Goal: Task Accomplishment & Management: Complete application form

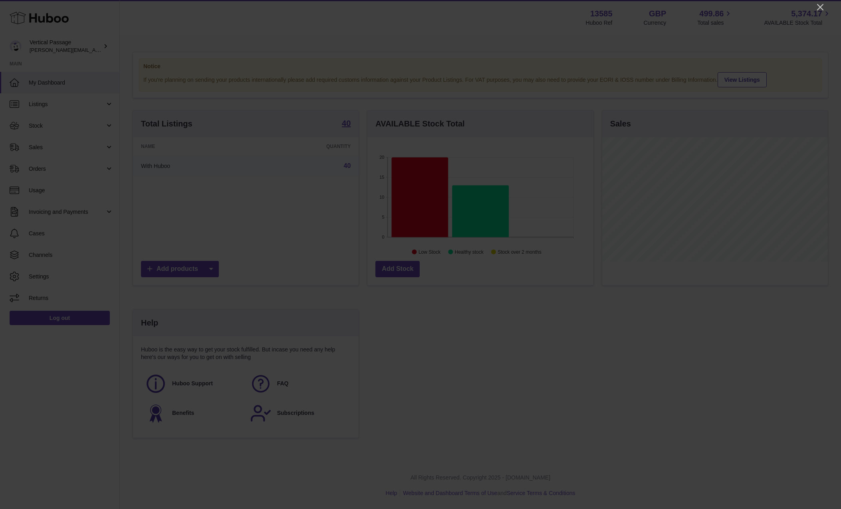
scroll to position [125, 226]
click at [822, 8] on icon "Close" at bounding box center [820, 7] width 10 height 10
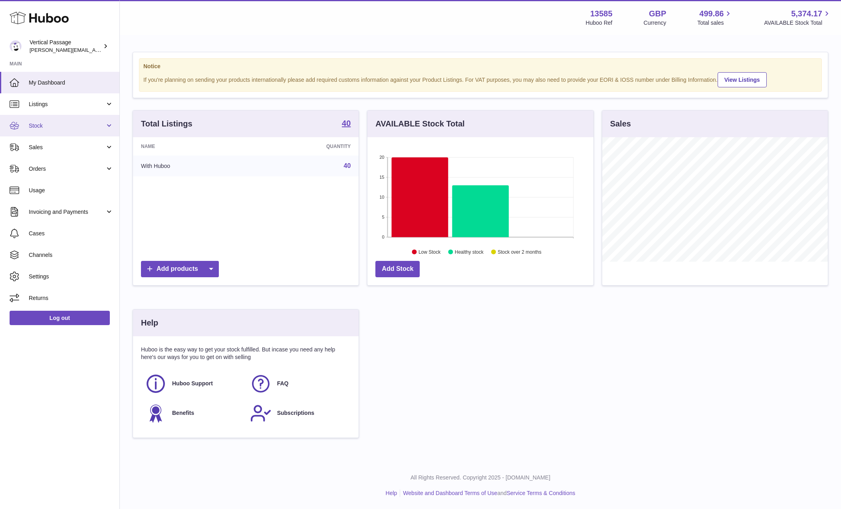
click at [52, 130] on link "Stock" at bounding box center [59, 126] width 119 height 22
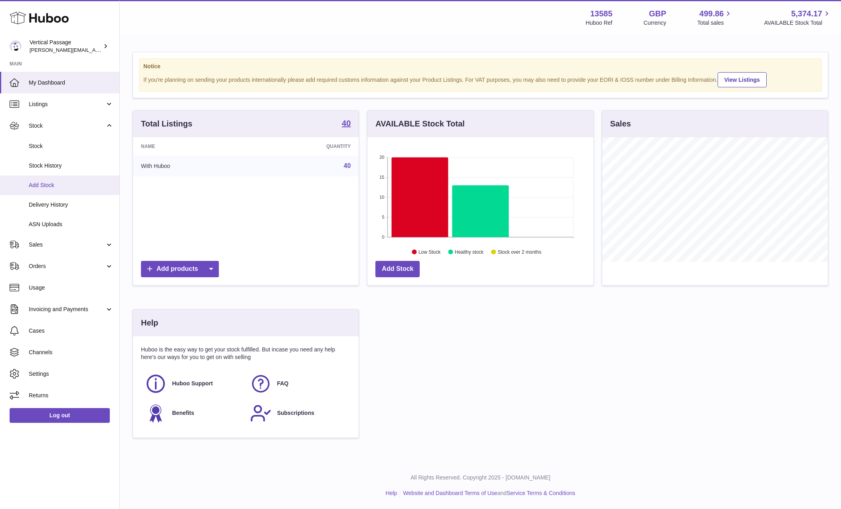
click at [48, 183] on span "Add Stock" at bounding box center [71, 186] width 85 height 8
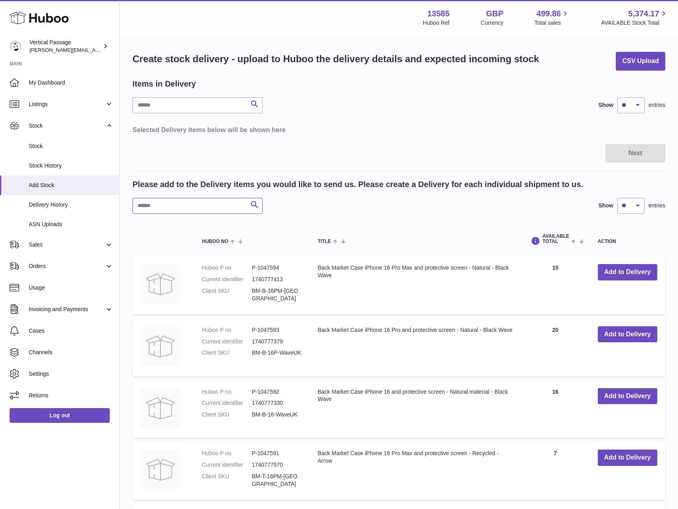
click at [150, 199] on input "text" at bounding box center [198, 206] width 130 height 16
click at [185, 206] on input "text" at bounding box center [198, 206] width 130 height 16
click at [629, 272] on button "Add to Delivery" at bounding box center [627, 272] width 59 height 16
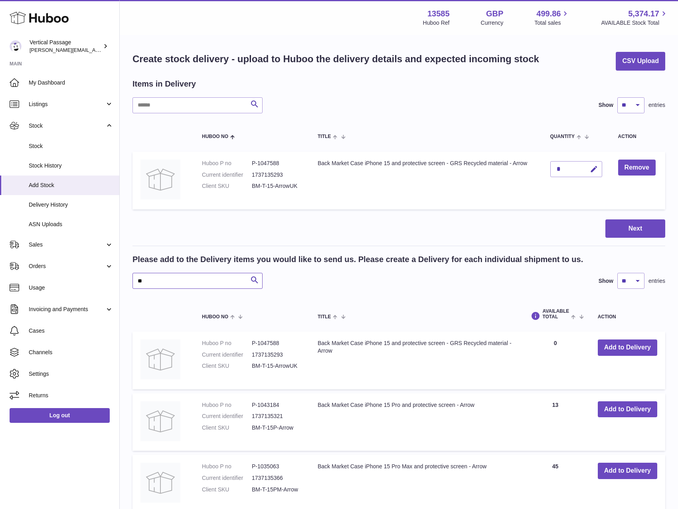
click at [166, 280] on input "**" at bounding box center [198, 281] width 130 height 16
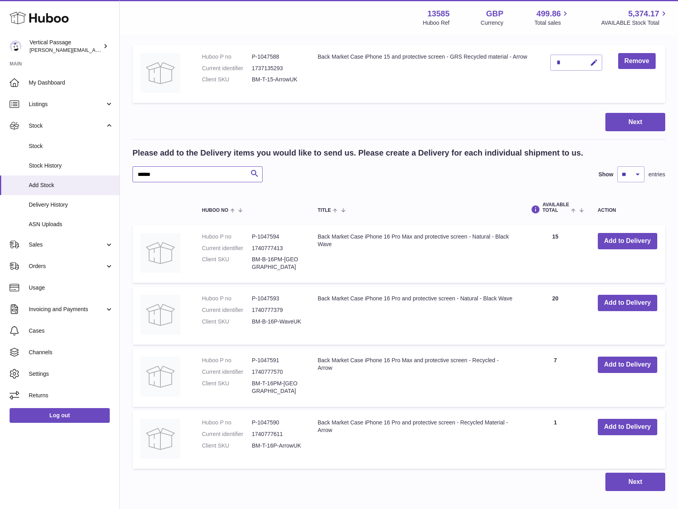
scroll to position [120, 0]
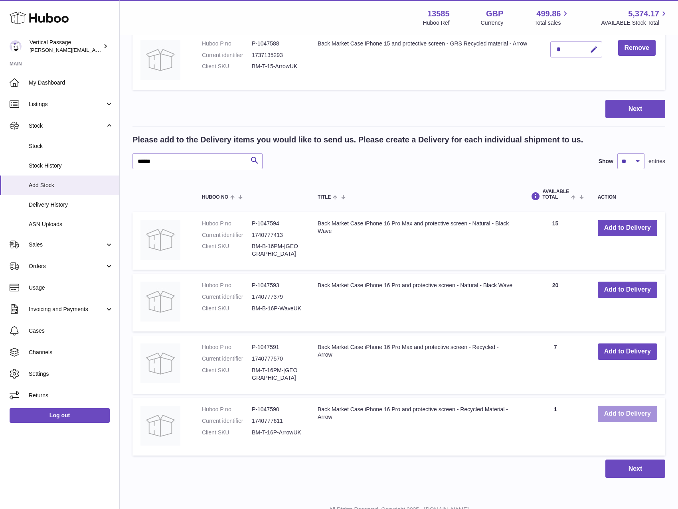
click at [621, 414] on button "Add to Delivery" at bounding box center [627, 414] width 59 height 16
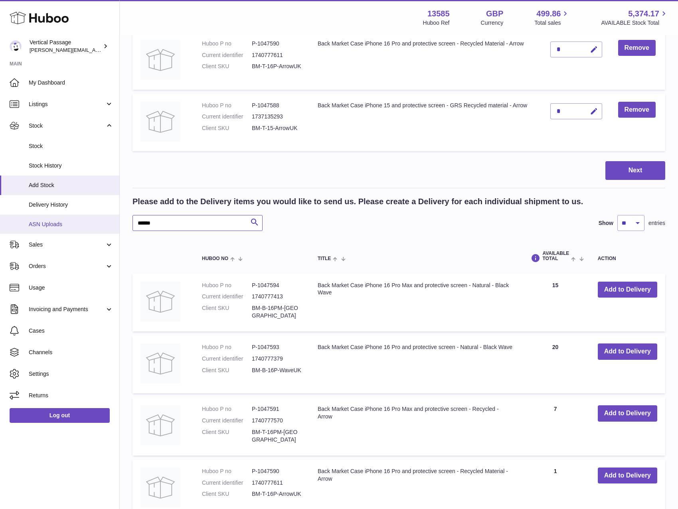
drag, startPoint x: 174, startPoint y: 220, endPoint x: 93, endPoint y: 217, distance: 81.5
click at [93, 217] on div "Huboo Vertical Passage ryan@verticalpassage.com Main My Dashboard Listings Not …" at bounding box center [339, 241] width 678 height 723
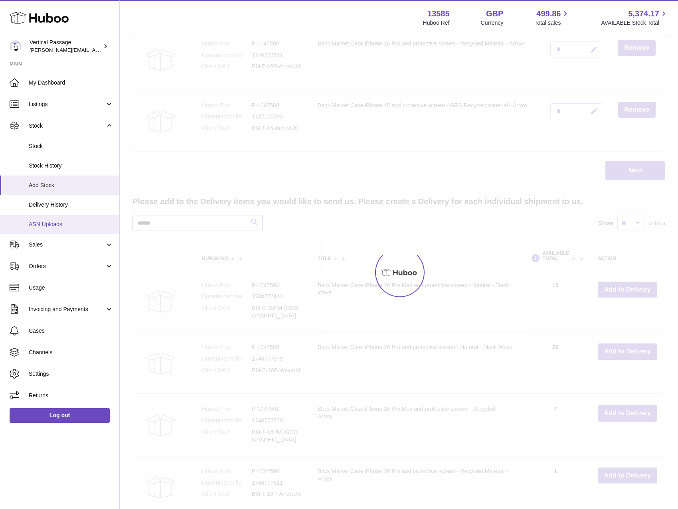
scroll to position [89, 0]
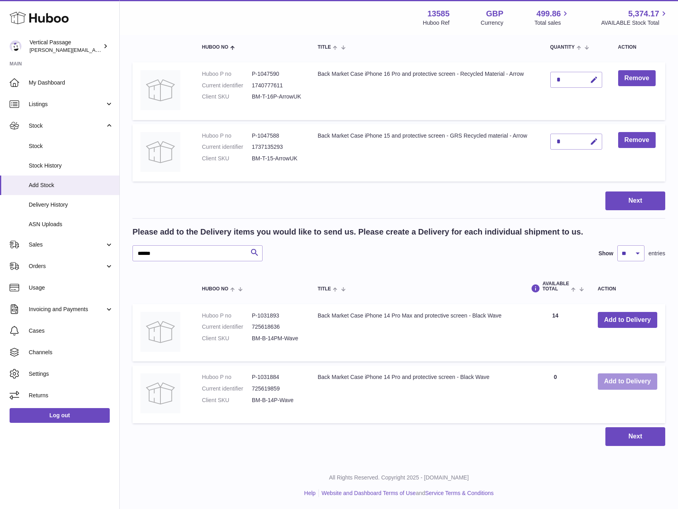
click at [625, 380] on button "Add to Delivery" at bounding box center [627, 382] width 59 height 16
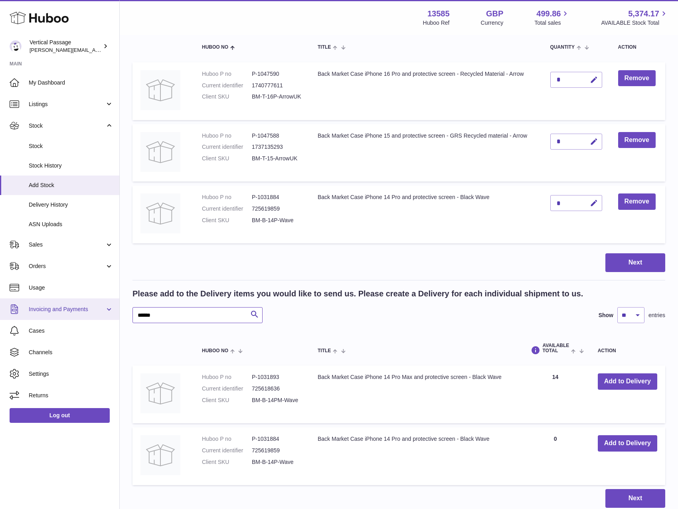
drag, startPoint x: 164, startPoint y: 311, endPoint x: 116, endPoint y: 309, distance: 48.0
click at [116, 309] on div "Huboo Vertical Passage ryan@verticalpassage.com Main My Dashboard Listings Not …" at bounding box center [339, 241] width 678 height 661
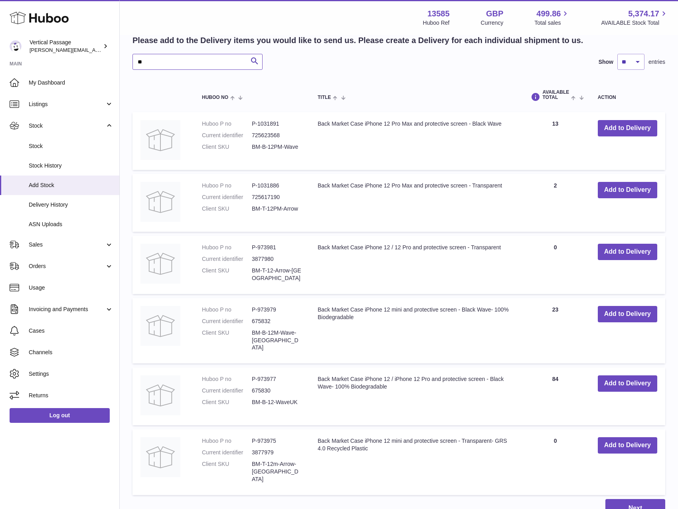
scroll to position [329, 0]
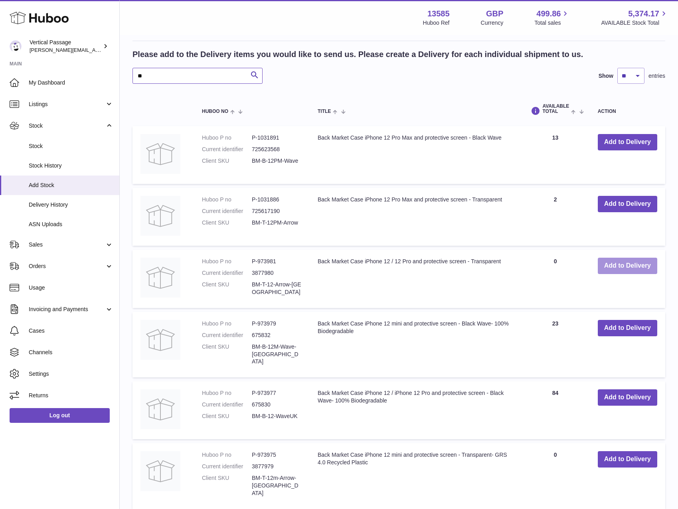
type input "**"
click at [627, 265] on button "Add to Delivery" at bounding box center [627, 266] width 59 height 16
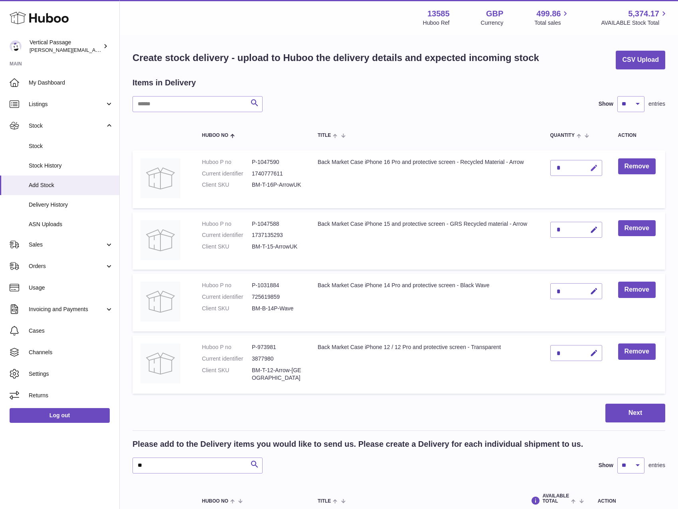
scroll to position [0, 0]
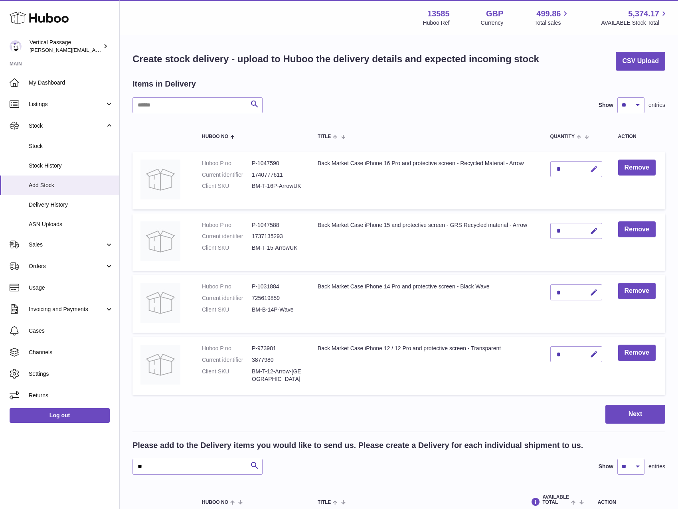
click at [592, 168] on icon "button" at bounding box center [594, 169] width 8 height 8
type input "**"
click at [597, 170] on icon "submit" at bounding box center [594, 169] width 7 height 7
click at [596, 230] on icon "button" at bounding box center [594, 231] width 8 height 8
type input "**"
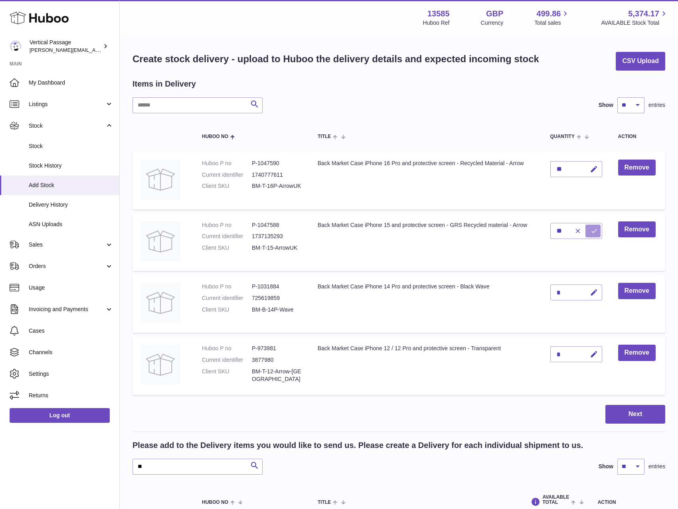
click at [596, 230] on icon "submit" at bounding box center [594, 231] width 7 height 7
click at [594, 290] on icon "button" at bounding box center [594, 293] width 8 height 8
type input "**"
click at [594, 290] on icon "submit" at bounding box center [594, 292] width 7 height 7
click at [594, 353] on icon "button" at bounding box center [594, 355] width 8 height 8
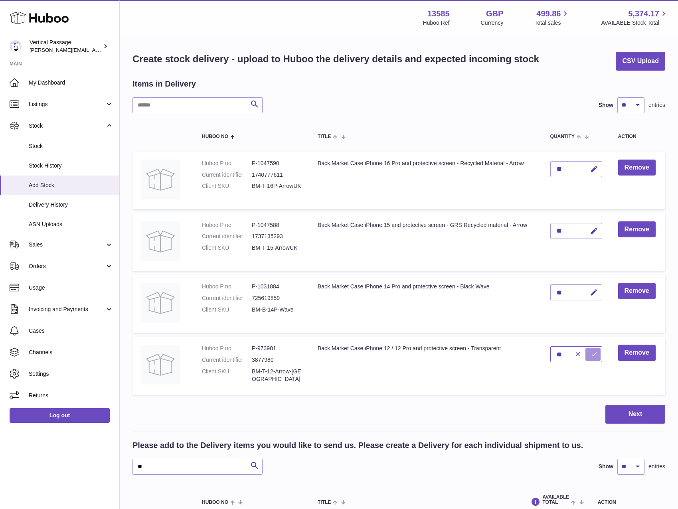
type input "**"
click at [595, 353] on icon "submit" at bounding box center [594, 354] width 7 height 7
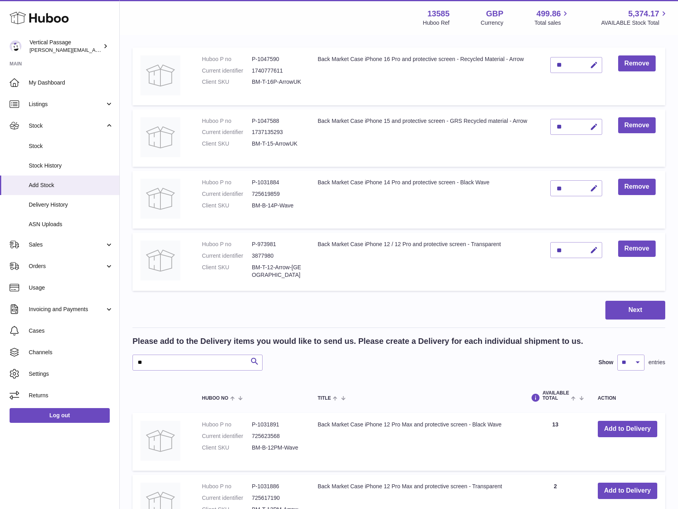
scroll to position [120, 0]
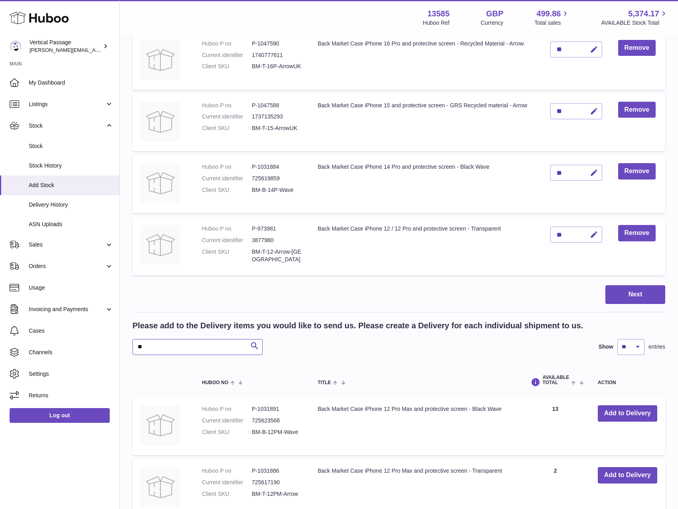
click at [153, 346] on input "**" at bounding box center [198, 347] width 130 height 16
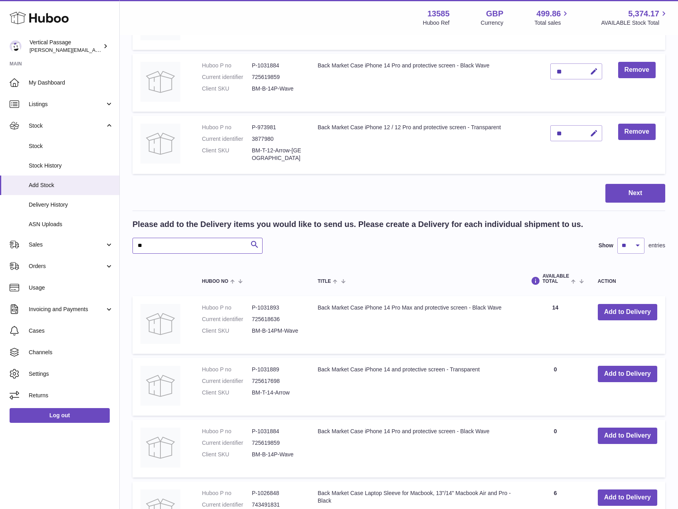
scroll to position [240, 0]
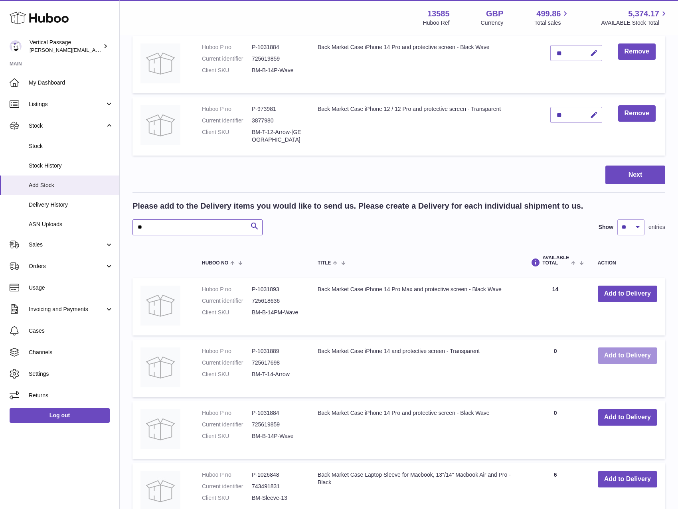
type input "**"
click at [645, 355] on button "Add to Delivery" at bounding box center [627, 356] width 59 height 16
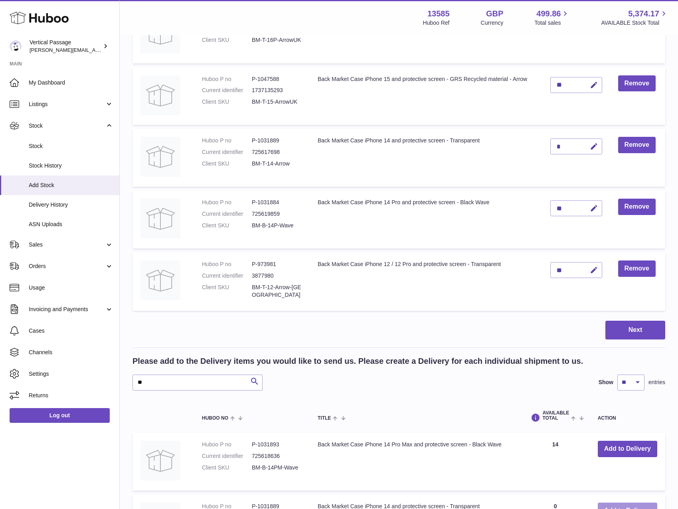
scroll to position [80, 0]
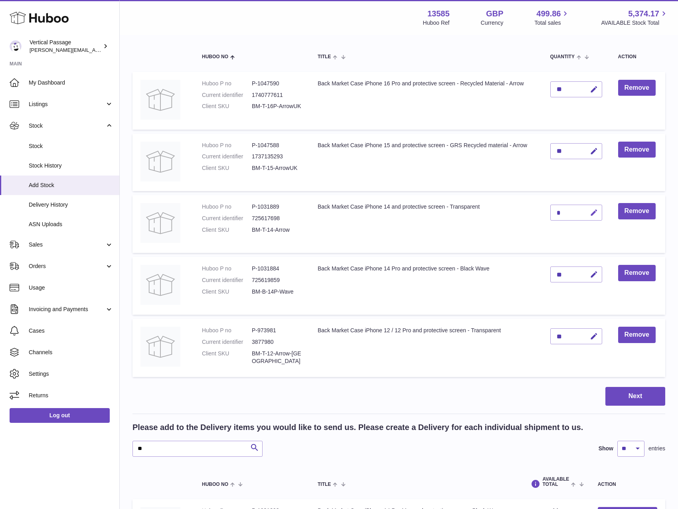
click at [596, 210] on icon "button" at bounding box center [594, 213] width 8 height 8
type input "***"
click at [594, 212] on icon "submit" at bounding box center [594, 212] width 7 height 7
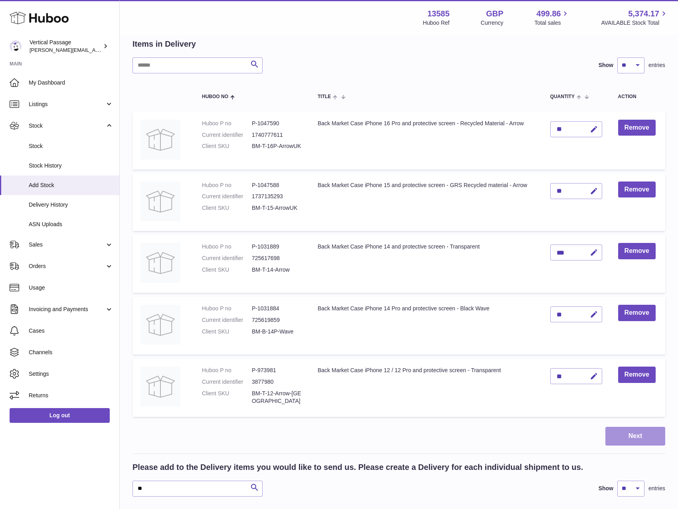
click at [642, 438] on button "Next" at bounding box center [636, 436] width 60 height 19
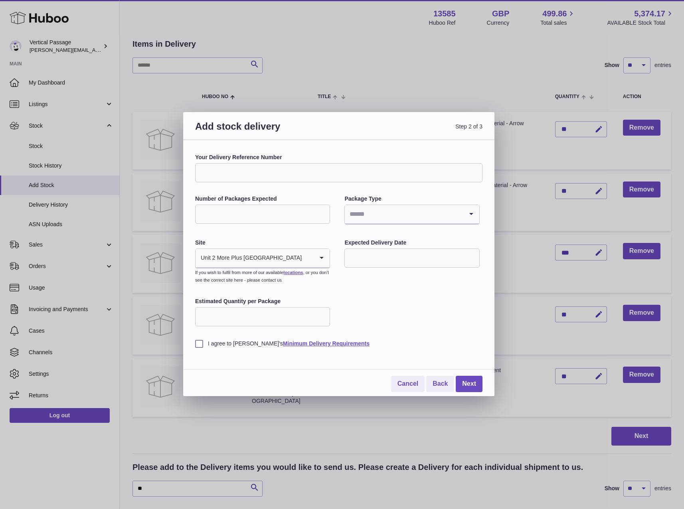
click at [323, 212] on input "*" at bounding box center [262, 214] width 135 height 19
type input "*"
click at [323, 212] on input "*" at bounding box center [262, 214] width 135 height 19
click at [225, 172] on input "Your Delivery Reference Number" at bounding box center [338, 172] width 287 height 19
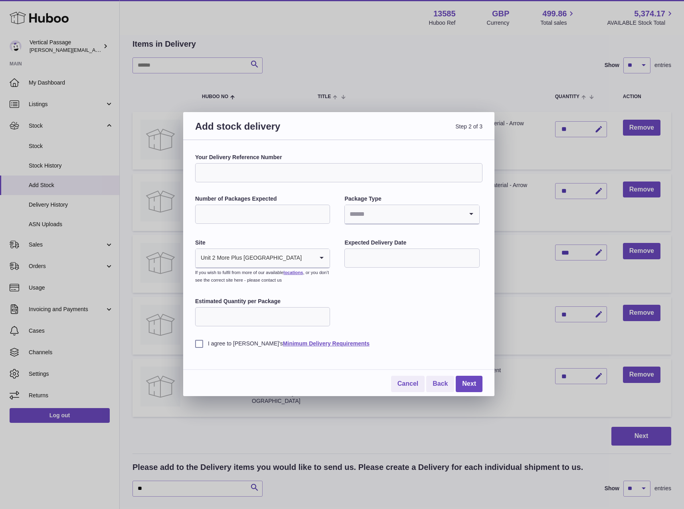
click at [388, 295] on div "Your Delivery Reference Number Number of Packages Expected * Package Type Loadi…" at bounding box center [338, 251] width 287 height 194
click at [371, 256] on input "text" at bounding box center [412, 258] width 135 height 19
click at [216, 318] on input "Estimated Quantity per Package" at bounding box center [262, 316] width 135 height 19
type input "***"
click at [424, 280] on div "Your Delivery Reference Number Number of Packages Expected * Package Type Loadi…" at bounding box center [338, 251] width 287 height 194
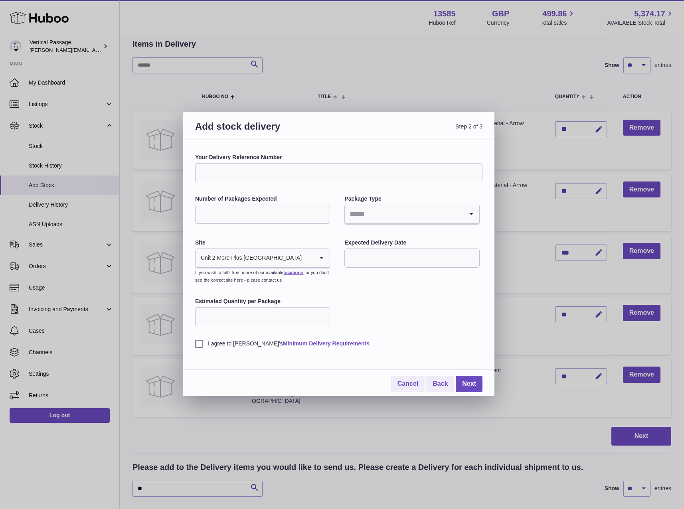
click at [369, 258] on input "text" at bounding box center [412, 258] width 135 height 19
click at [356, 327] on span "8" at bounding box center [357, 324] width 14 height 14
type input "**********"
click at [201, 348] on label "I agree to Huboo's Minimum Delivery Requirements" at bounding box center [338, 344] width 287 height 8
click at [474, 383] on link "Next" at bounding box center [469, 384] width 27 height 16
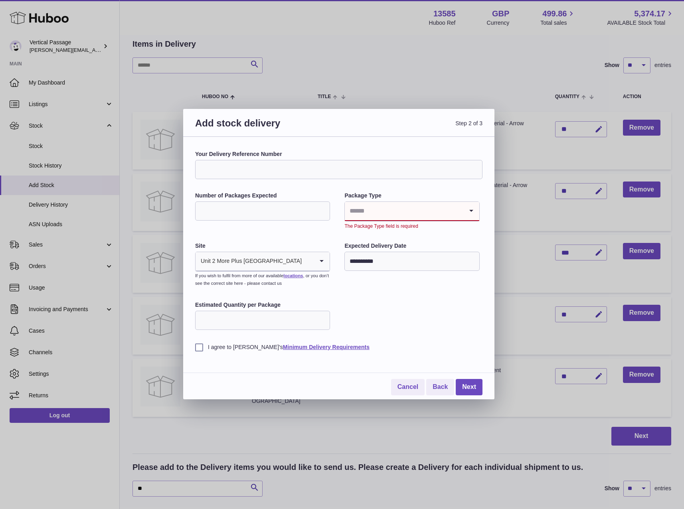
click at [375, 215] on input "Search for option" at bounding box center [404, 211] width 118 height 18
click at [356, 261] on li "Boxes" at bounding box center [411, 265] width 133 height 16
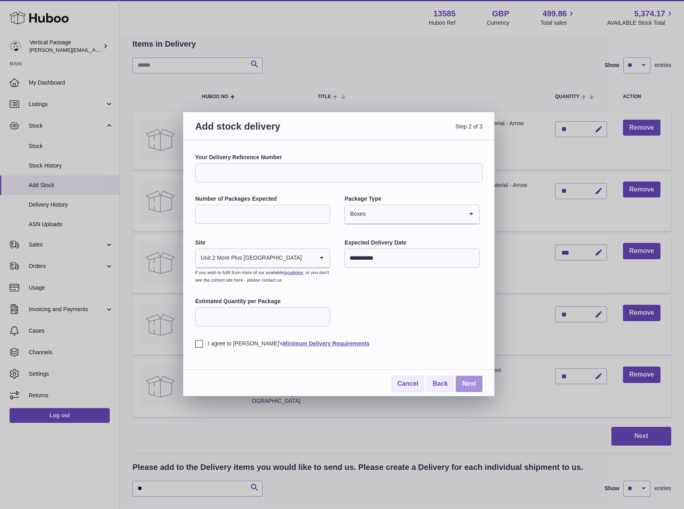
click at [468, 382] on link "Next" at bounding box center [469, 384] width 27 height 16
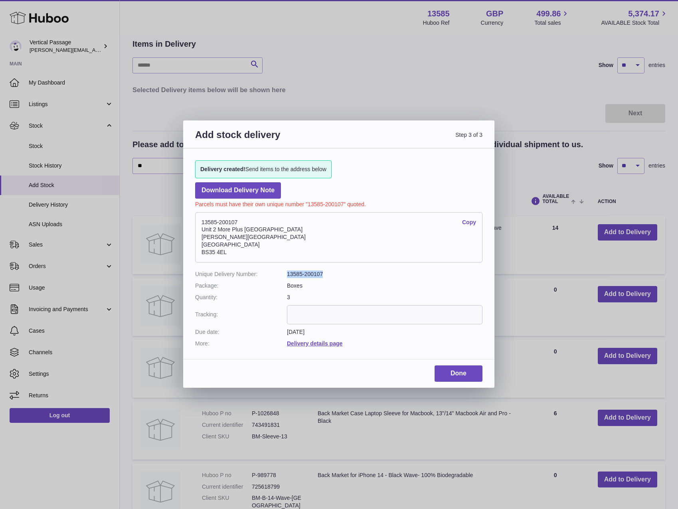
drag, startPoint x: 327, startPoint y: 273, endPoint x: 281, endPoint y: 275, distance: 45.5
click at [281, 275] on dl "Unique Delivery Number: 13585-200107 Package: Boxes Quantity: 3 Tracking: Due d…" at bounding box center [338, 309] width 287 height 77
copy dl "13585-200107"
click at [307, 311] on input "text" at bounding box center [385, 314] width 196 height 19
paste input "**********"
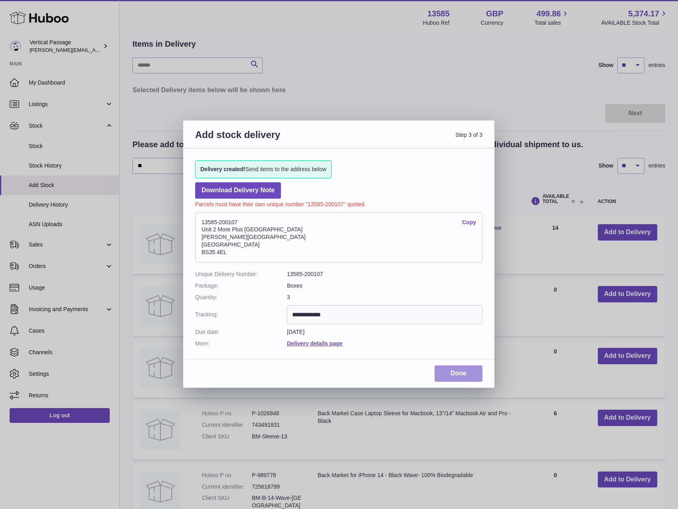
type input "**********"
click at [463, 380] on link "Done" at bounding box center [459, 374] width 48 height 16
